Goal: Task Accomplishment & Management: Use online tool/utility

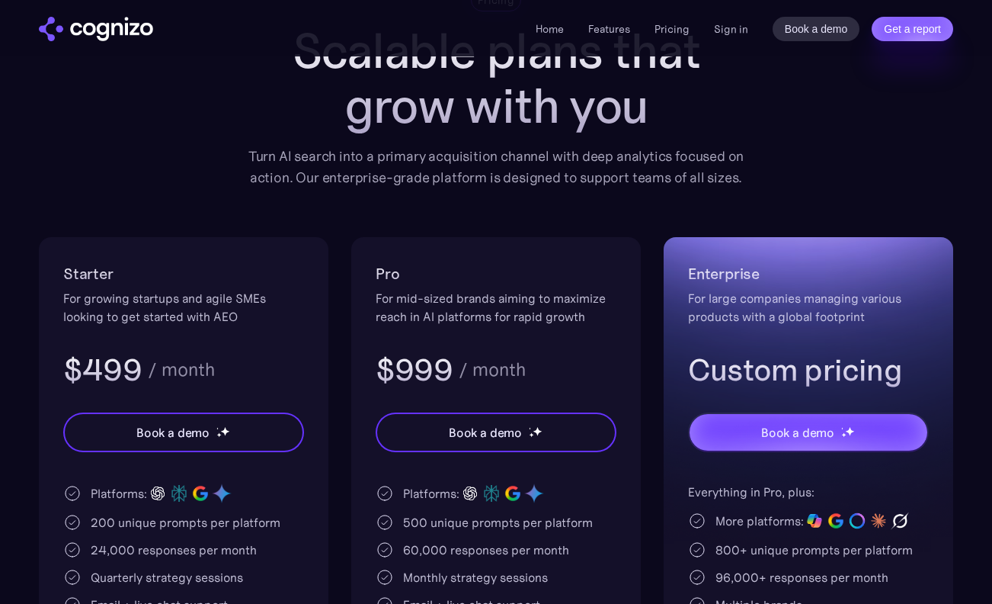
scroll to position [152, 0]
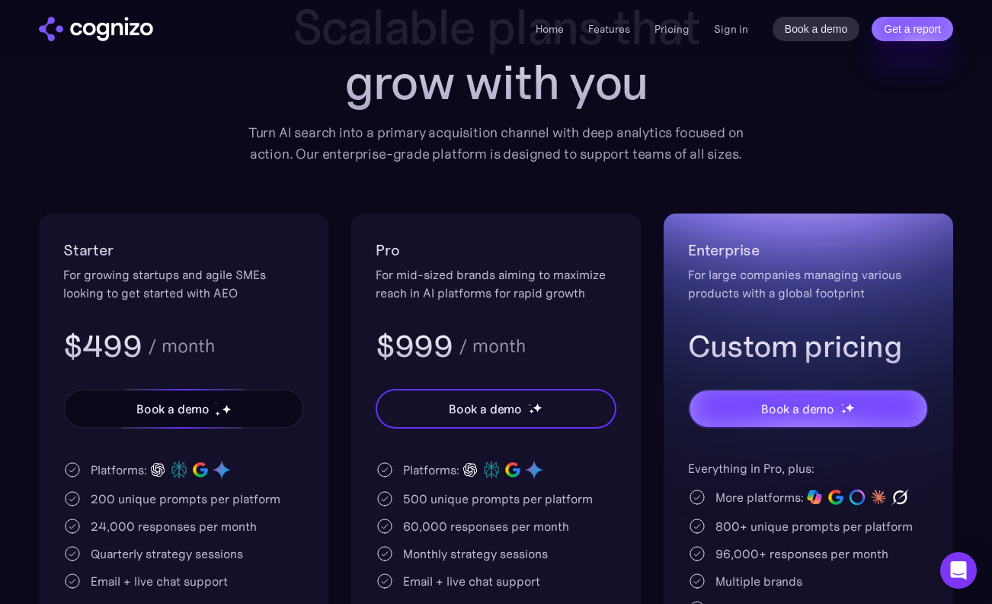
click at [195, 412] on div "Book a demo" at bounding box center [172, 408] width 73 height 18
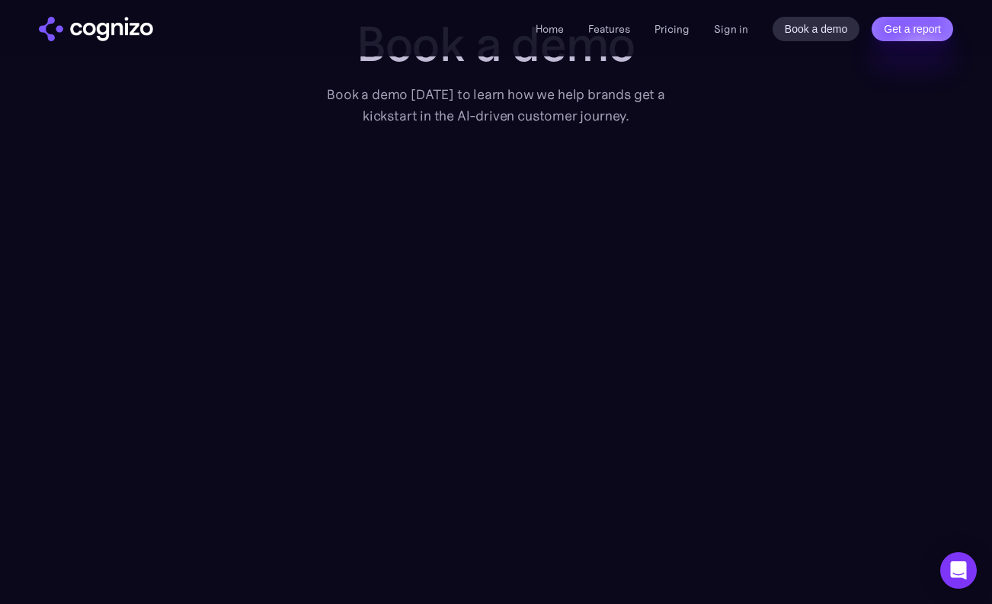
scroll to position [76, 0]
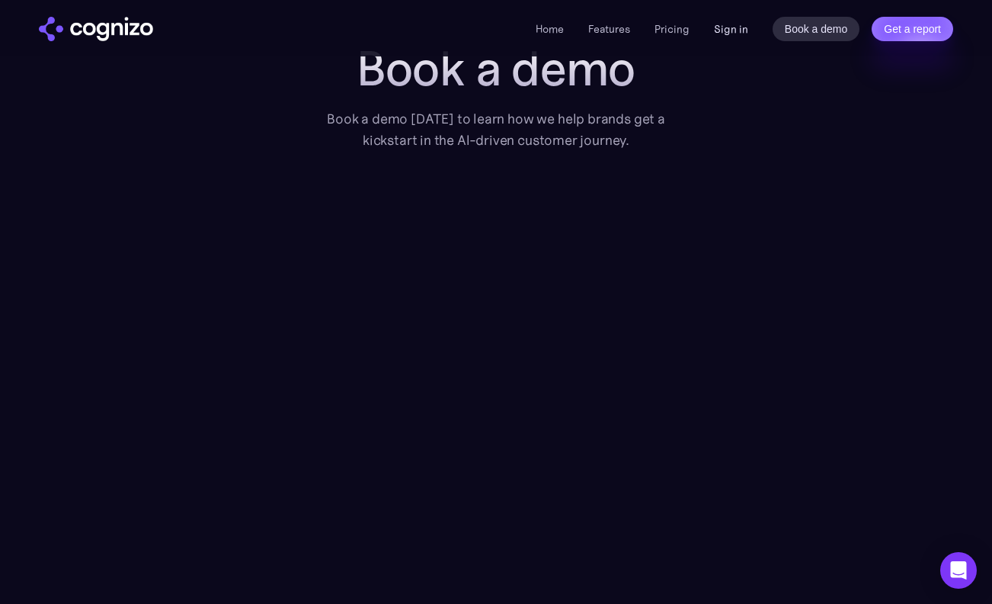
click at [733, 27] on link "Sign in" at bounding box center [731, 29] width 34 height 18
